Goal: Find specific page/section: Find specific page/section

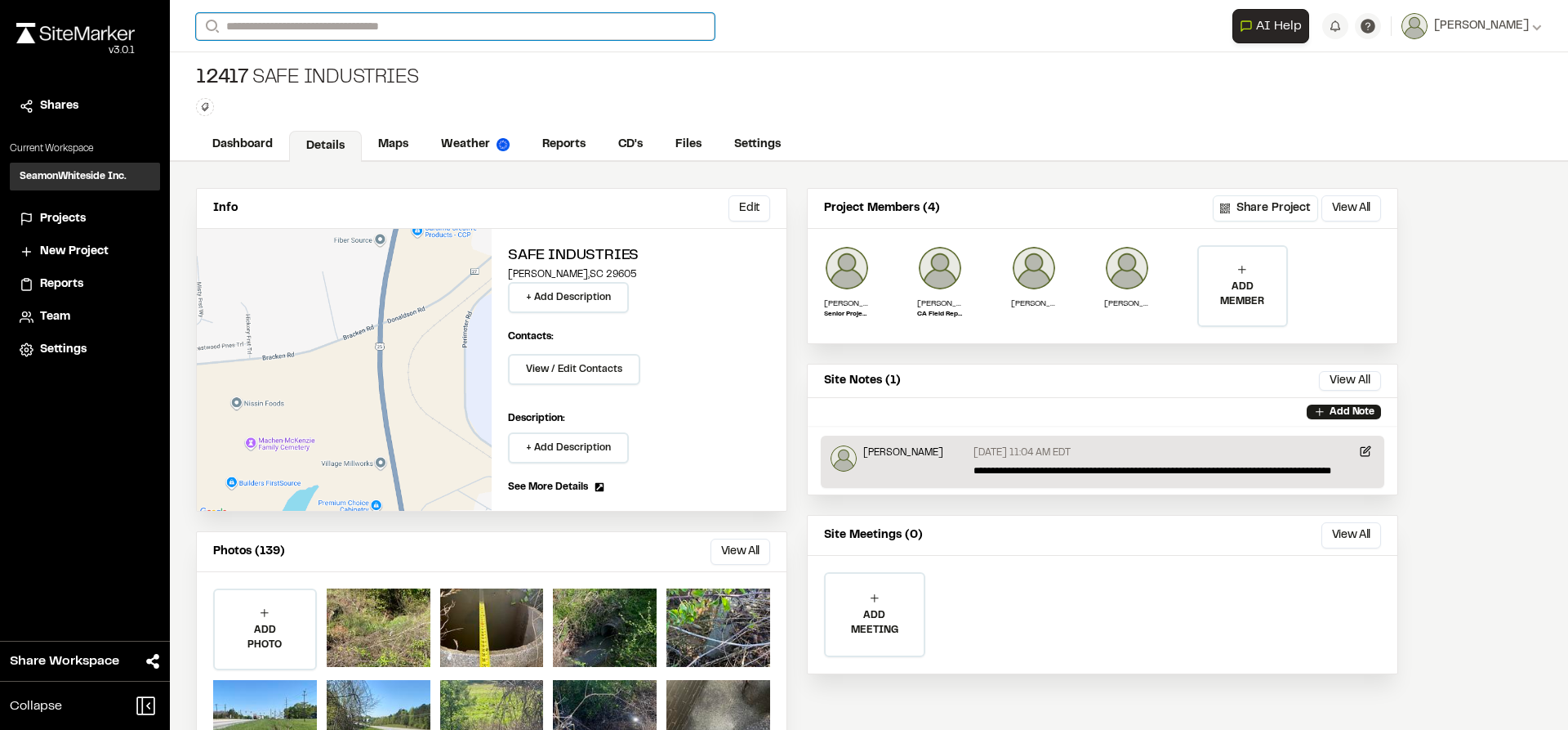
click at [303, 31] on input "Search" at bounding box center [455, 26] width 518 height 27
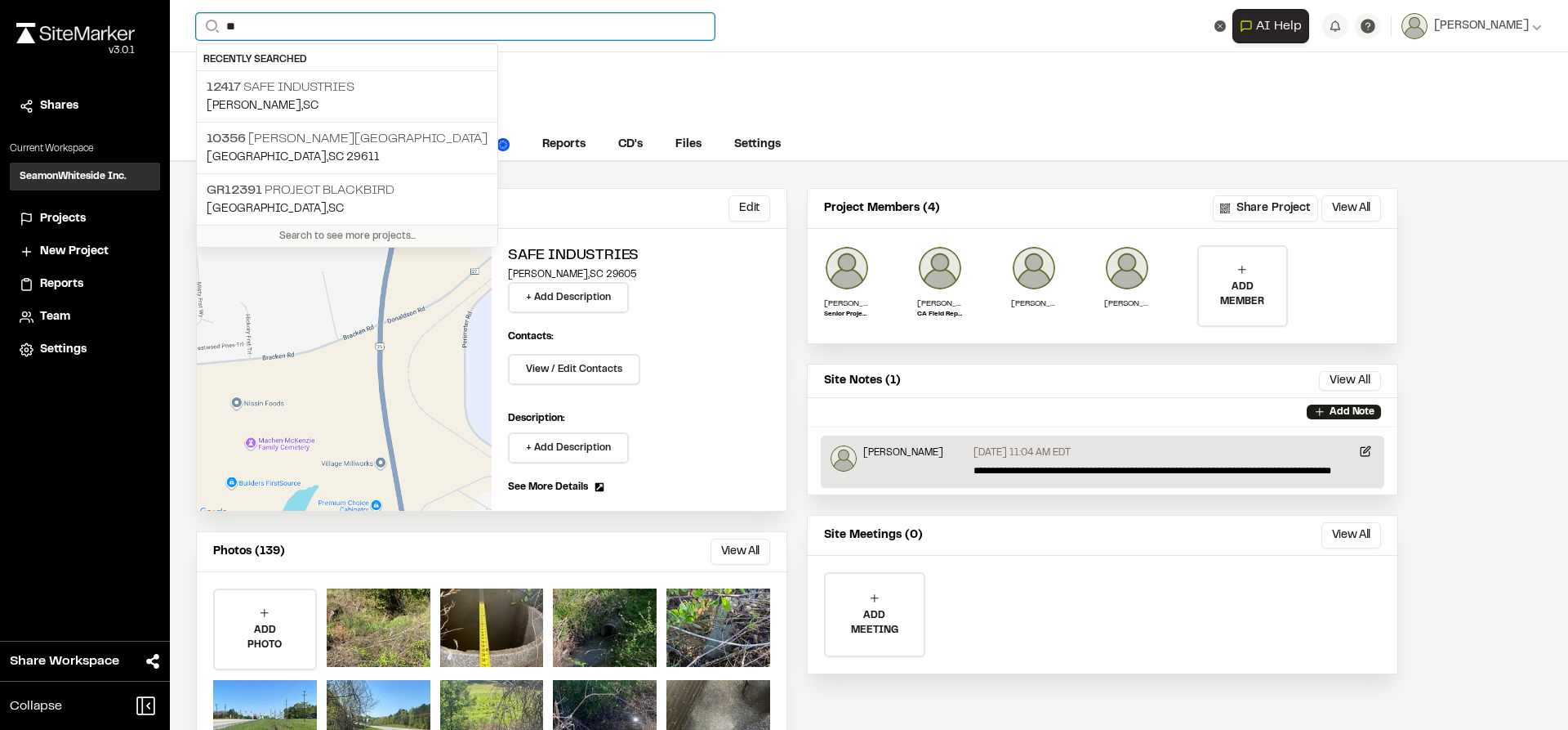
type input "*"
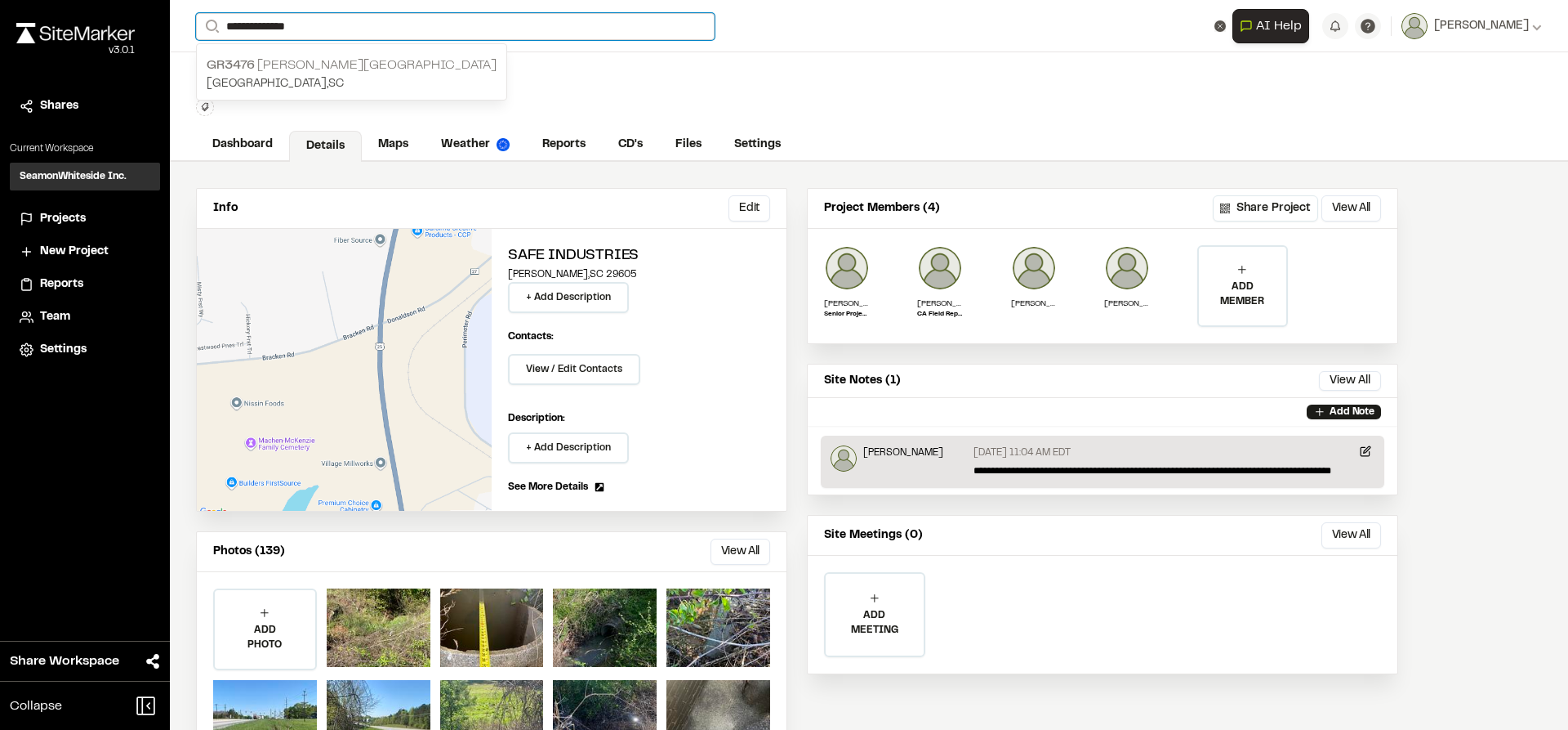
type input "**********"
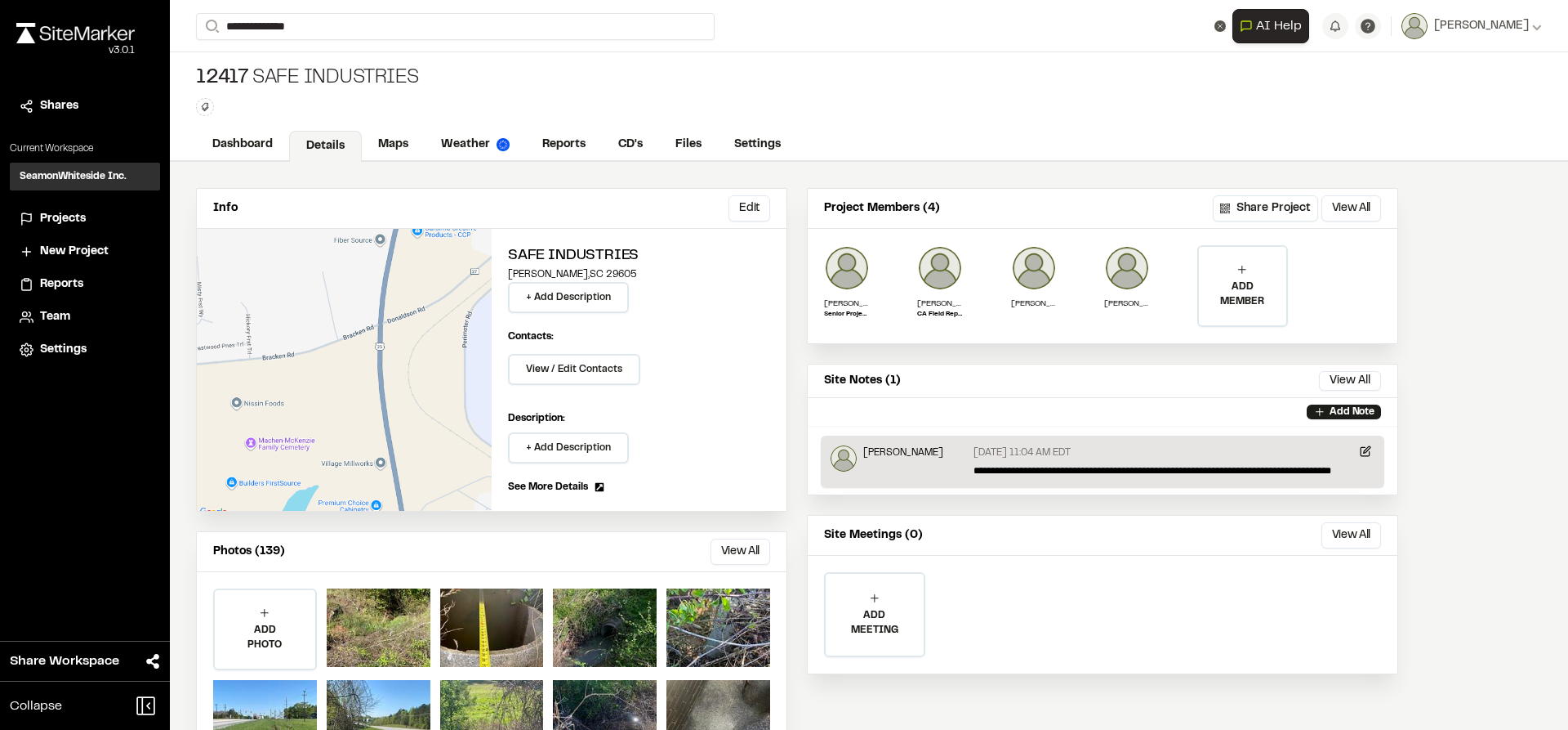
click at [299, 68] on p "GR3476 [PERSON_NAME][GEOGRAPHIC_DATA]" at bounding box center [351, 65] width 290 height 19
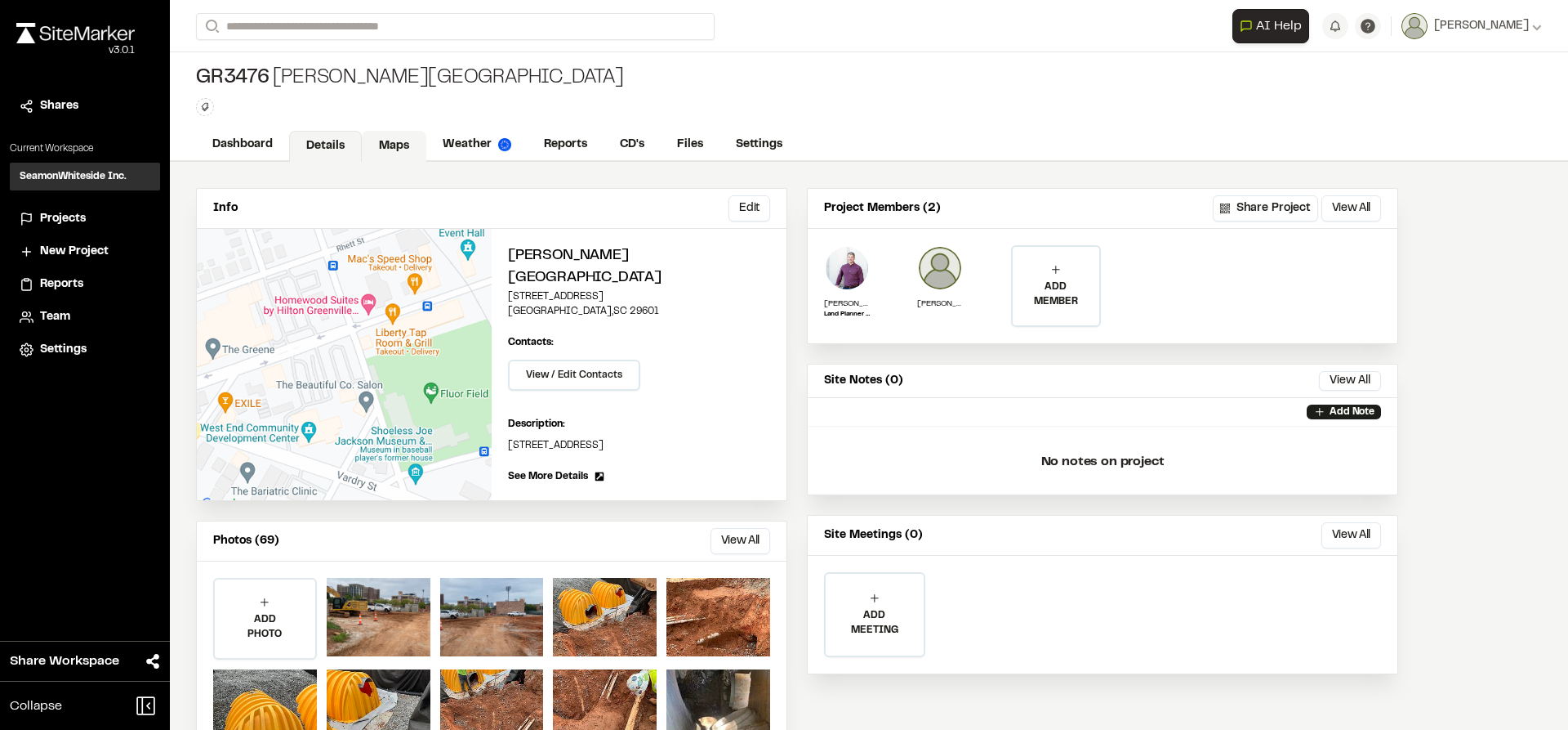
click at [389, 143] on link "Maps" at bounding box center [393, 146] width 65 height 31
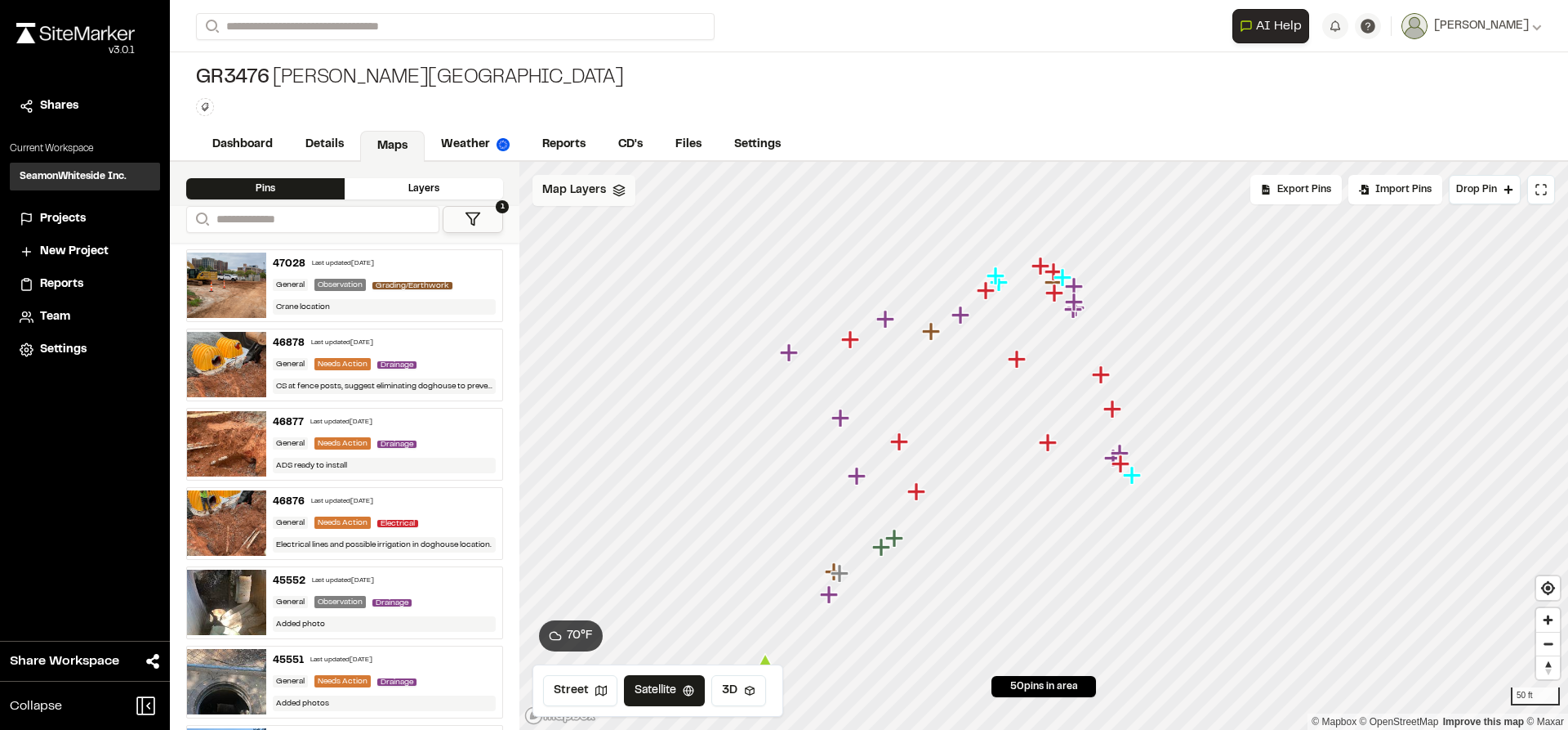
click at [583, 191] on span "Map Layers" at bounding box center [575, 190] width 64 height 18
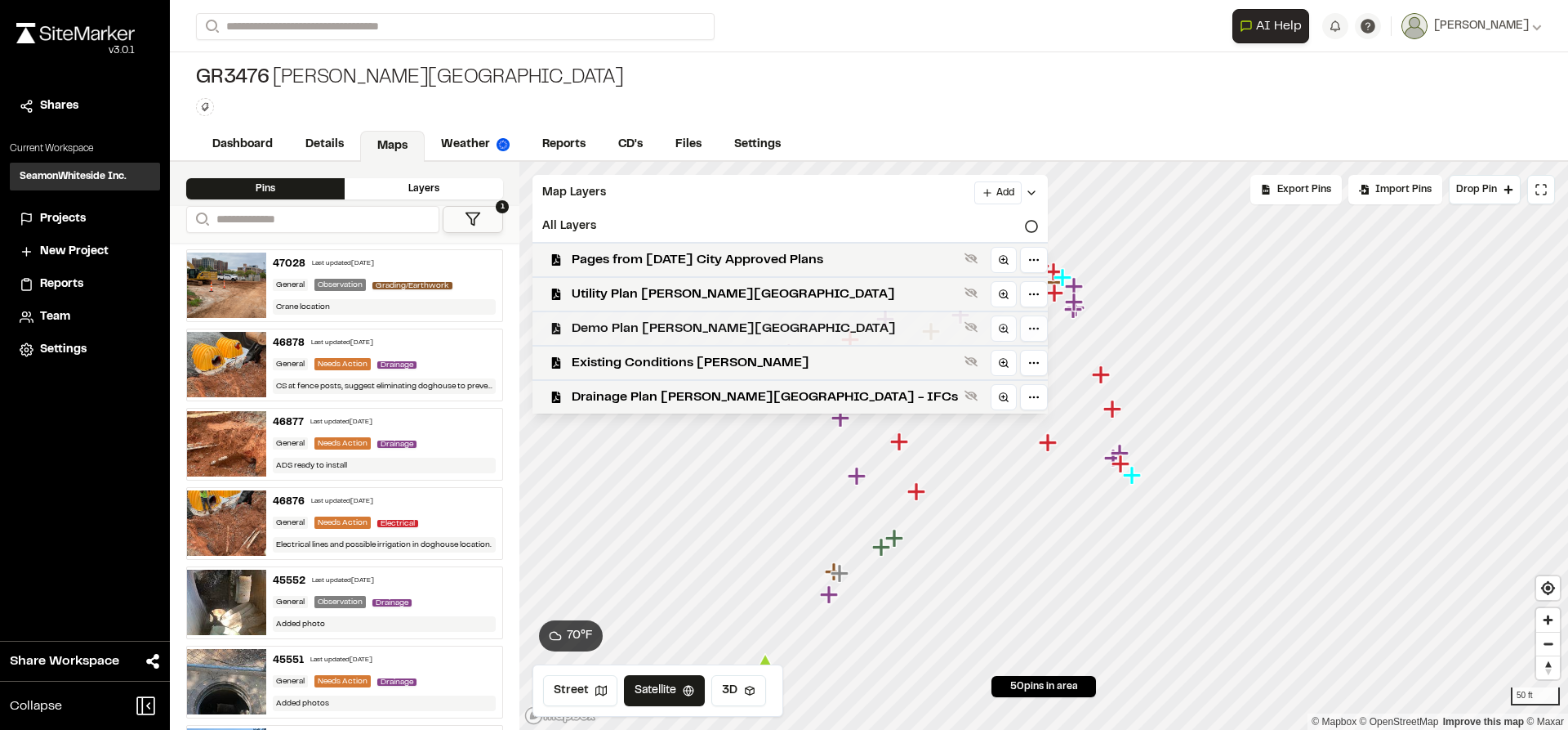
click at [631, 332] on span "Demo Plan [PERSON_NAME][GEOGRAPHIC_DATA]" at bounding box center [765, 329] width 387 height 19
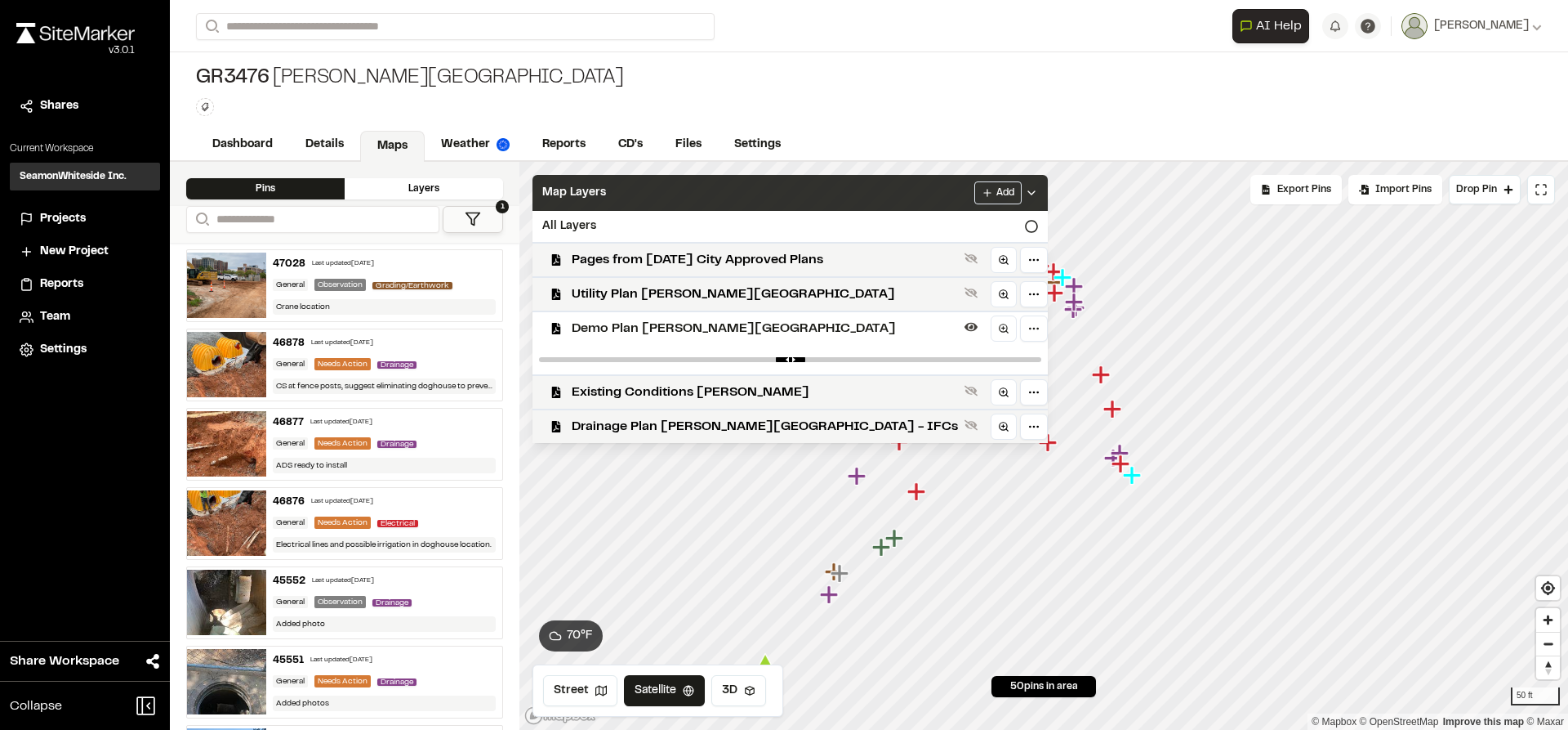
click at [1025, 195] on icon at bounding box center [1031, 192] width 13 height 13
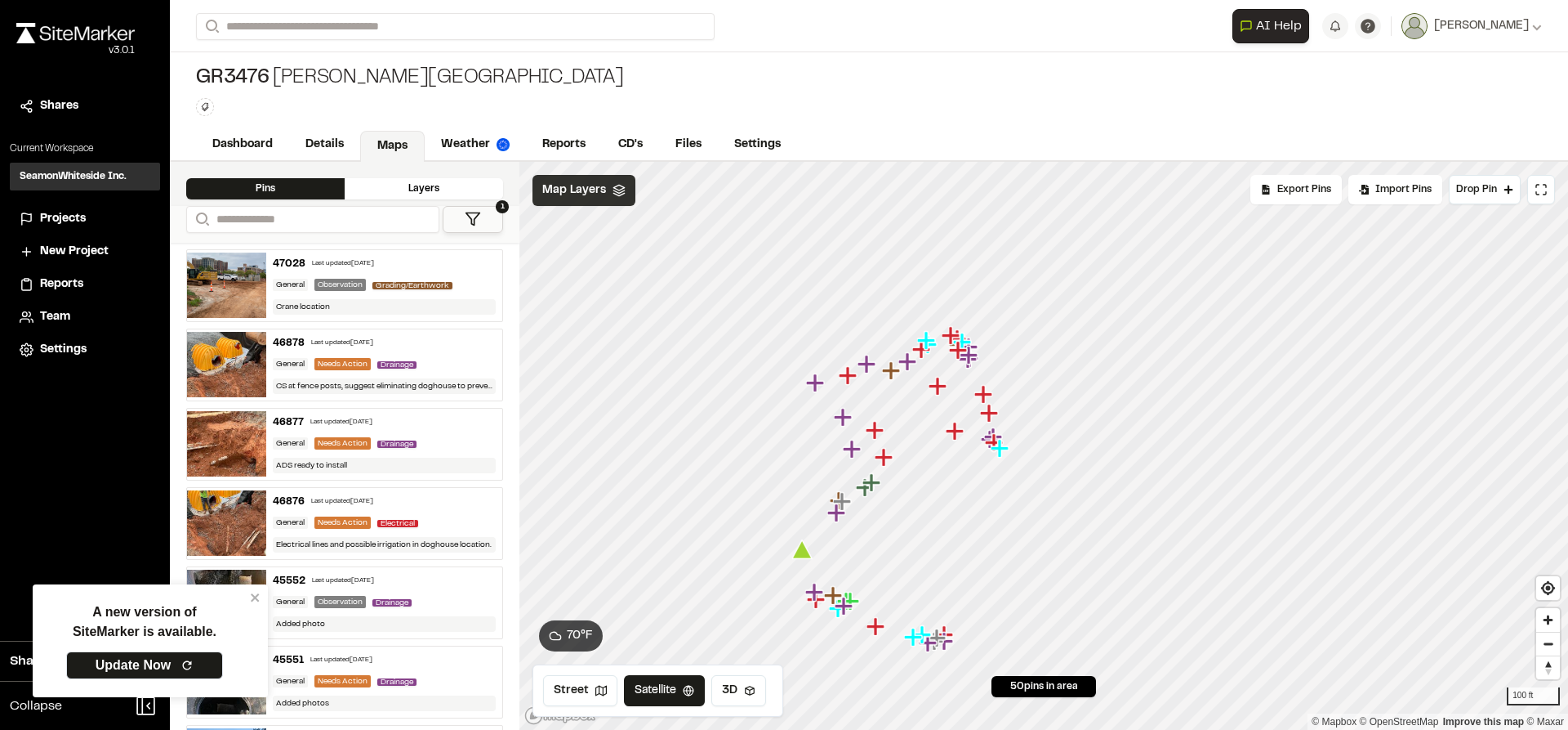
click at [596, 199] on span "Map Layers" at bounding box center [575, 190] width 64 height 18
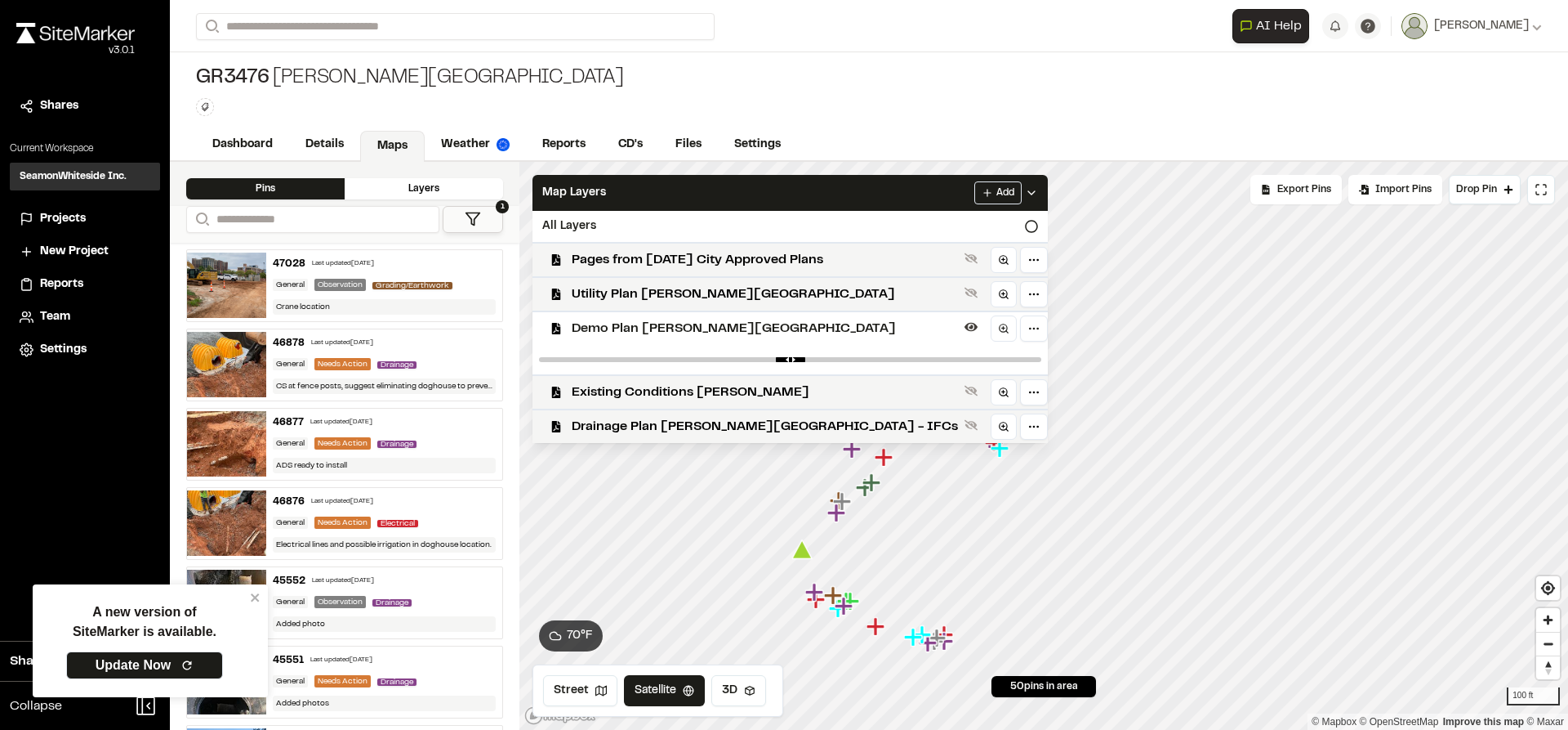
click at [643, 326] on span "Demo Plan [PERSON_NAME][GEOGRAPHIC_DATA]" at bounding box center [765, 329] width 387 height 19
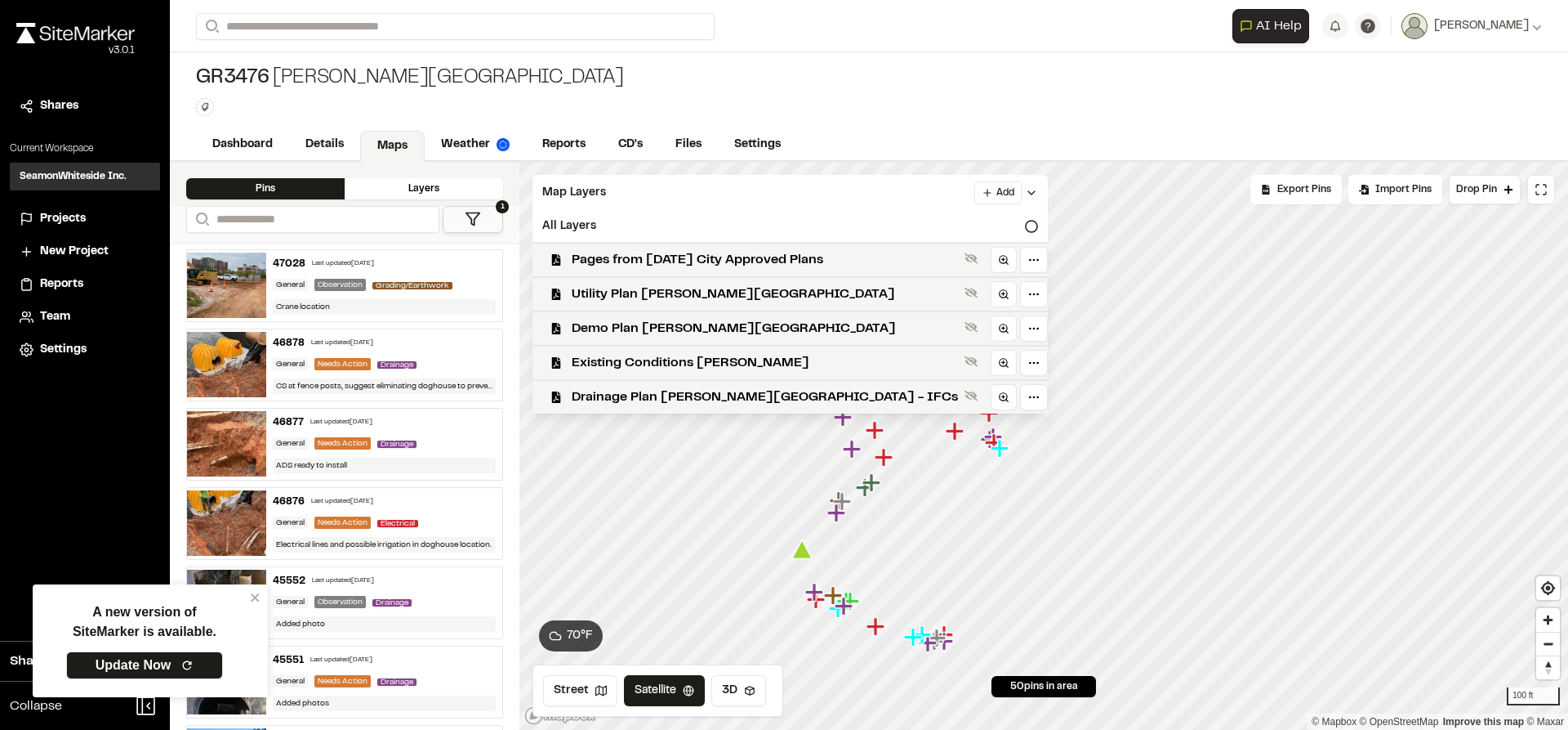
click at [1025, 195] on icon at bounding box center [1031, 192] width 13 height 13
